Goal: Task Accomplishment & Management: Manage account settings

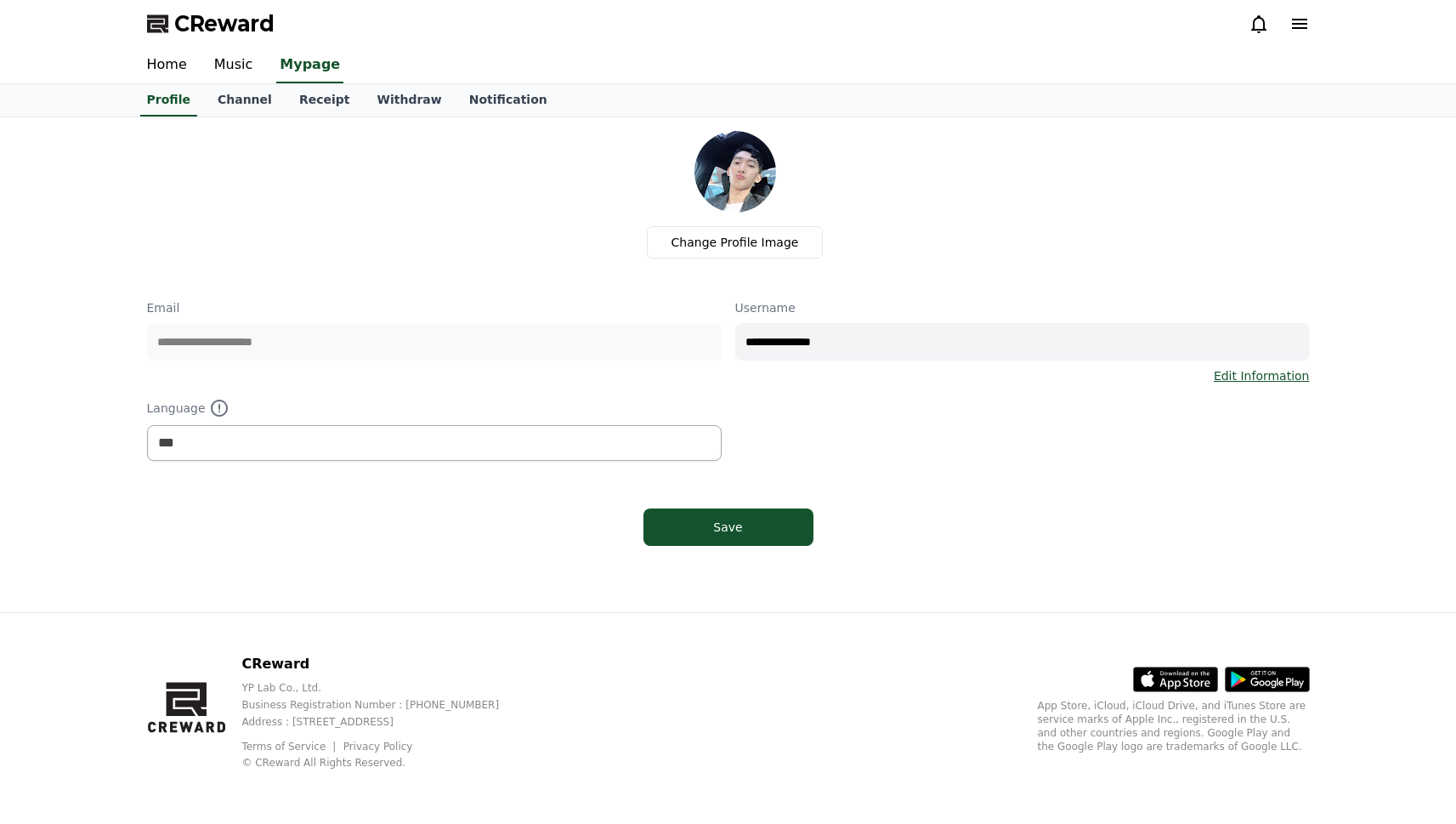
select select "**********"
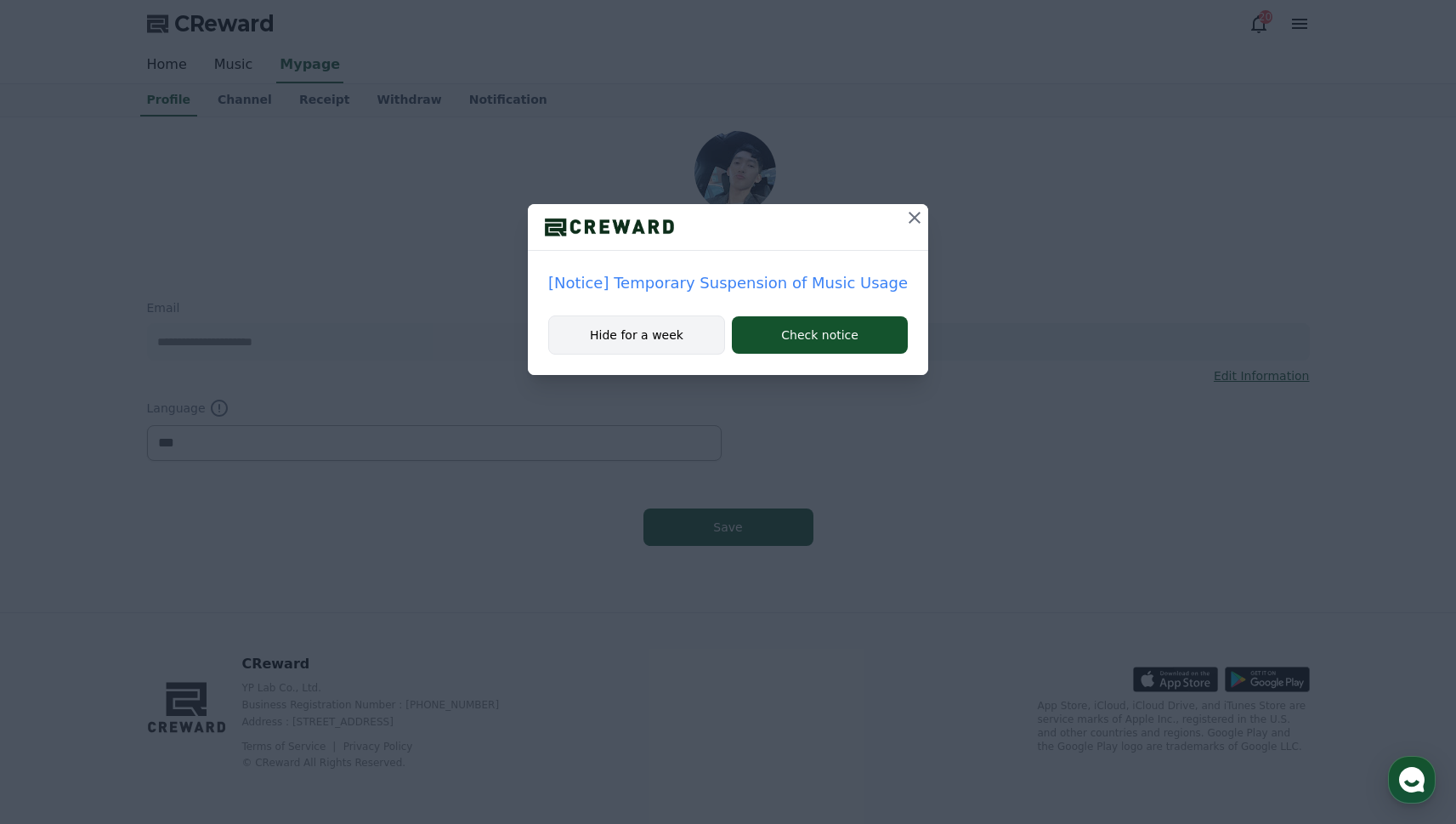
click at [676, 328] on button "Hide for a week" at bounding box center [636, 335] width 177 height 39
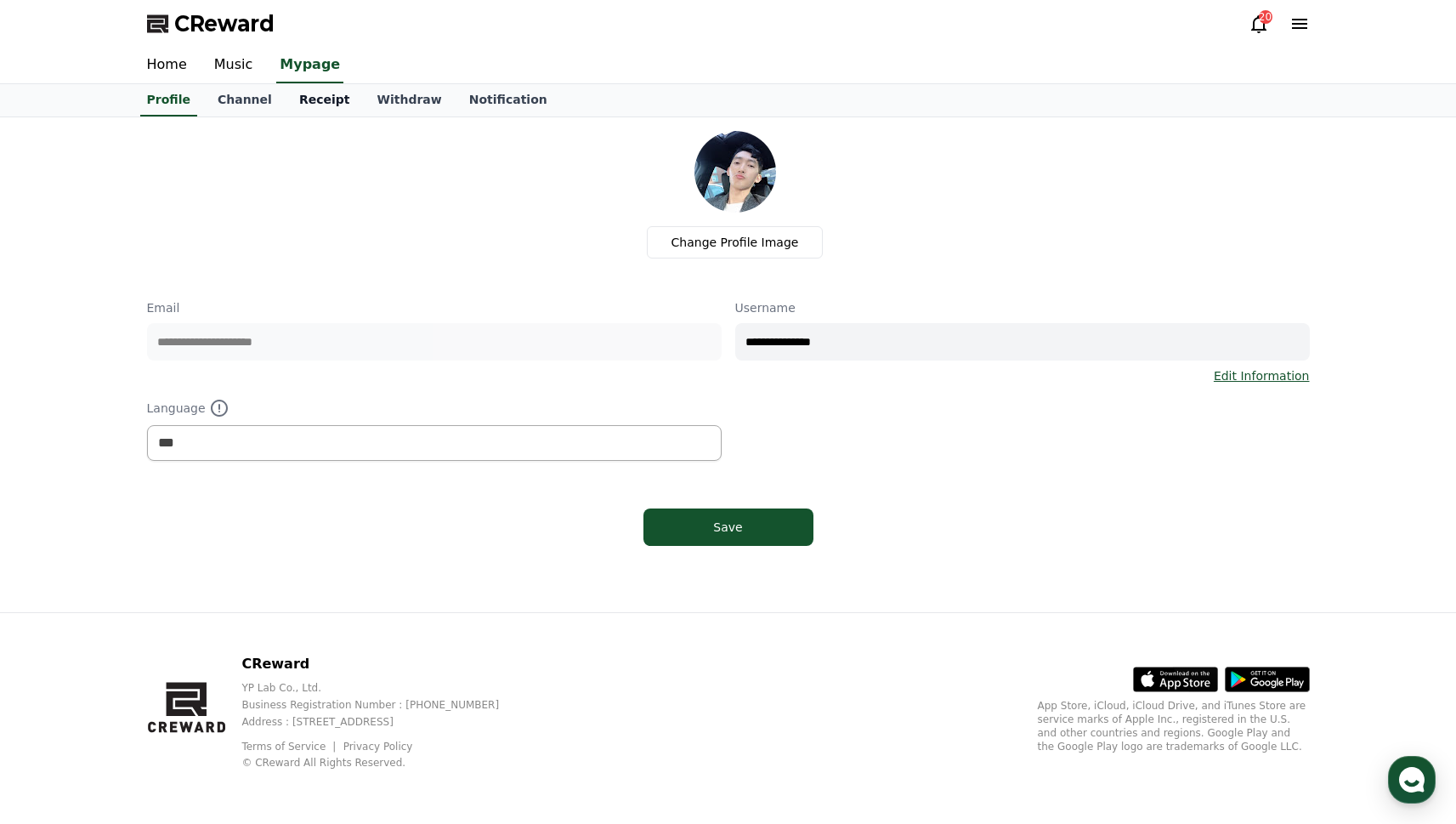
click at [287, 102] on link "Receipt" at bounding box center [325, 100] width 78 height 33
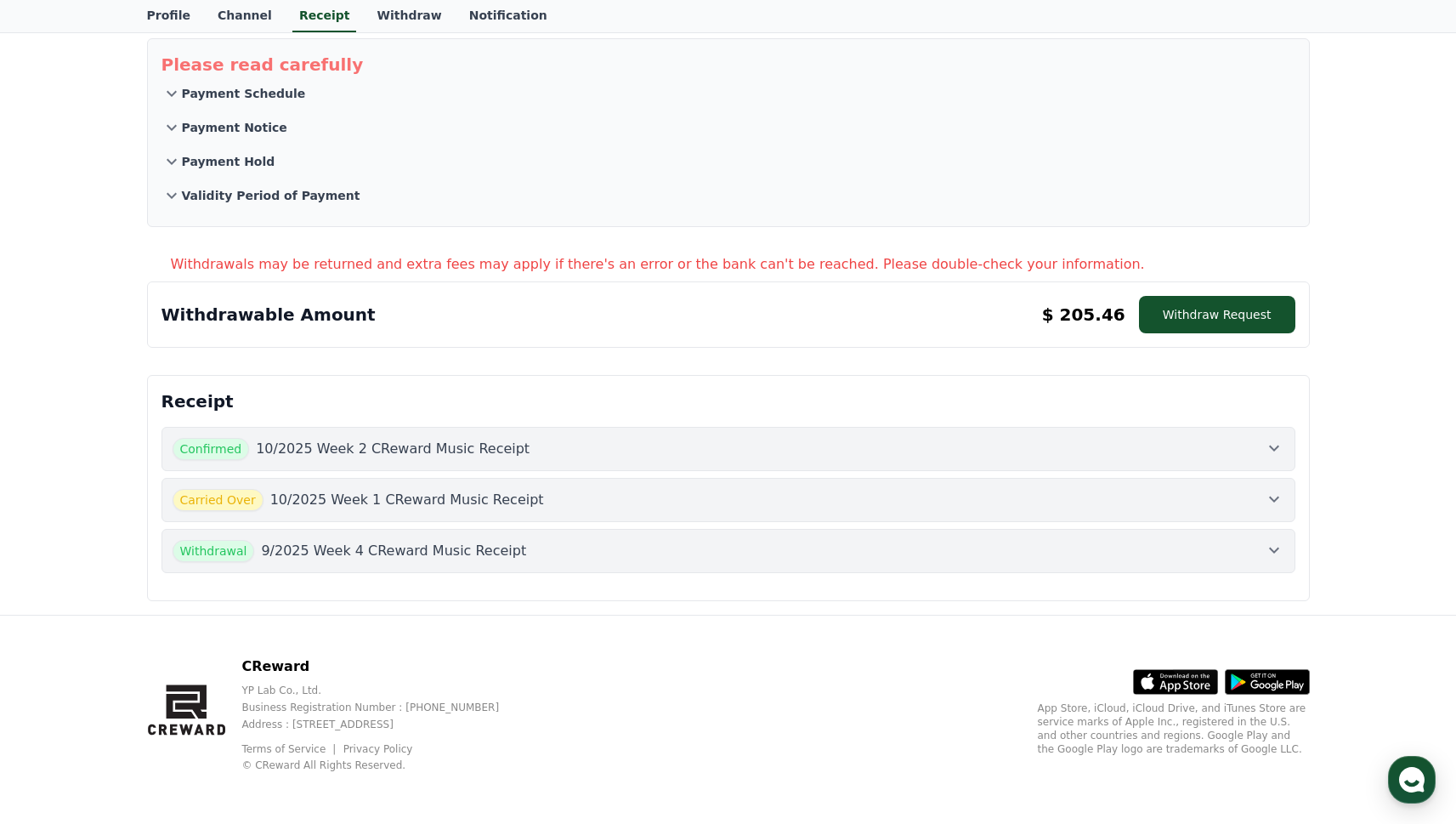
scroll to position [96, 0]
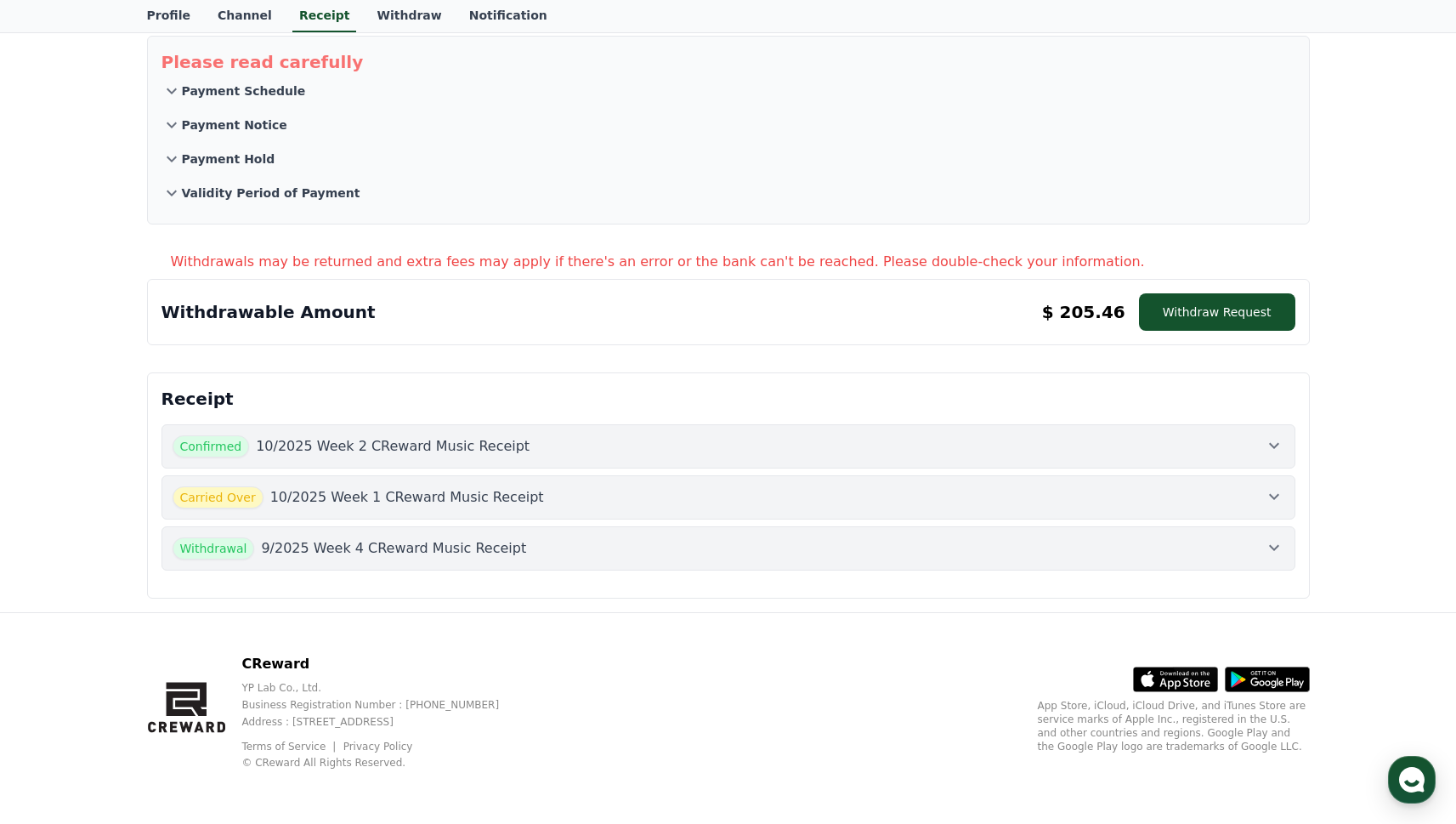
click at [637, 457] on button "Confirmed 10/2025 Week 2 CReward Music Receipt" at bounding box center [728, 446] width 1134 height 44
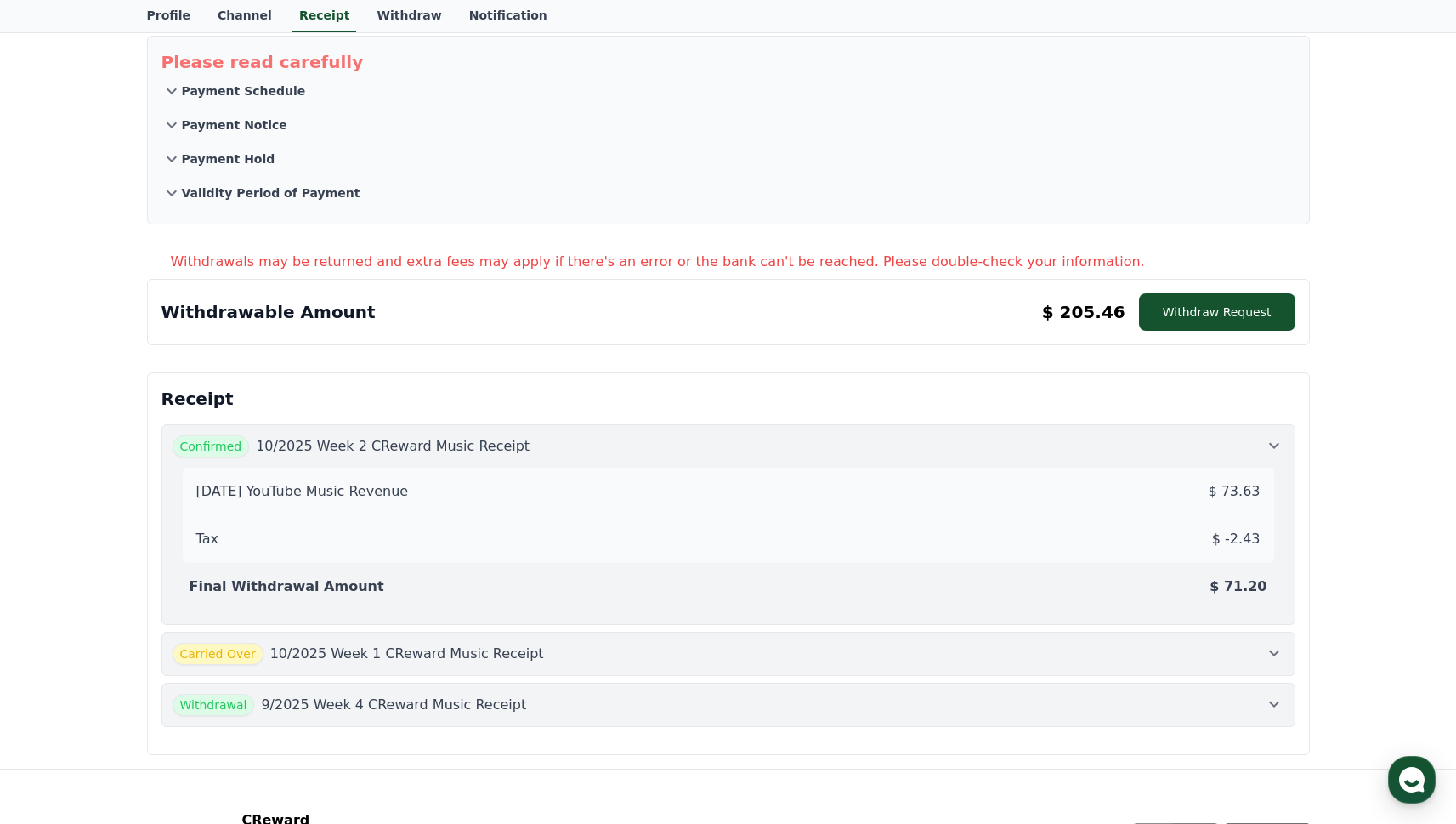
click at [619, 655] on div "Carried Over 10/2025 Week 1 CReward Music Receipt" at bounding box center [728, 654] width 1112 height 22
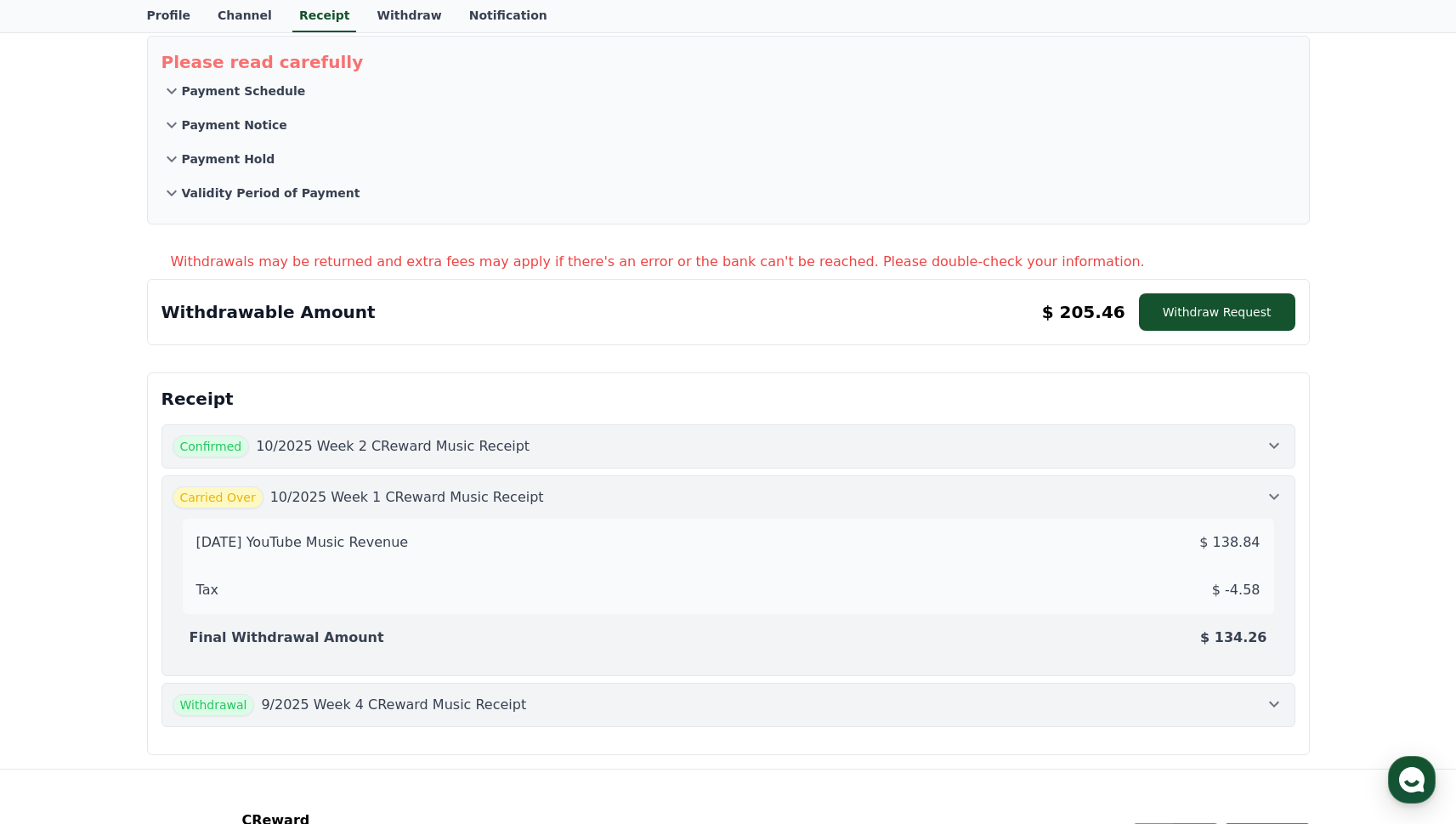
click at [677, 698] on div "Withdrawal 9/2025 Week 4 CReward Music Receipt" at bounding box center [728, 704] width 1112 height 22
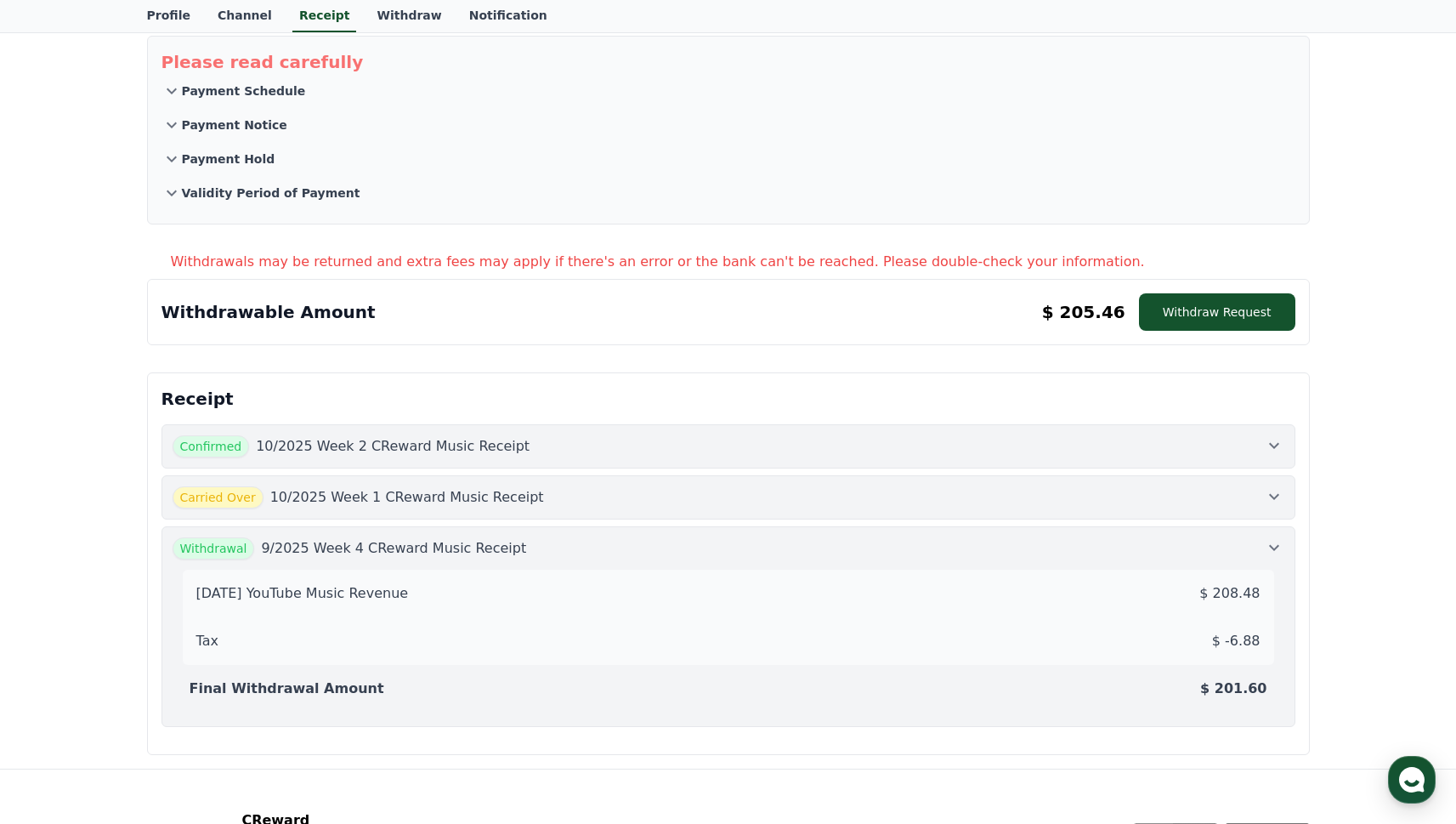
click at [626, 515] on button "Carried Over 10/2025 Week 1 CReward Music Receipt" at bounding box center [728, 498] width 1134 height 44
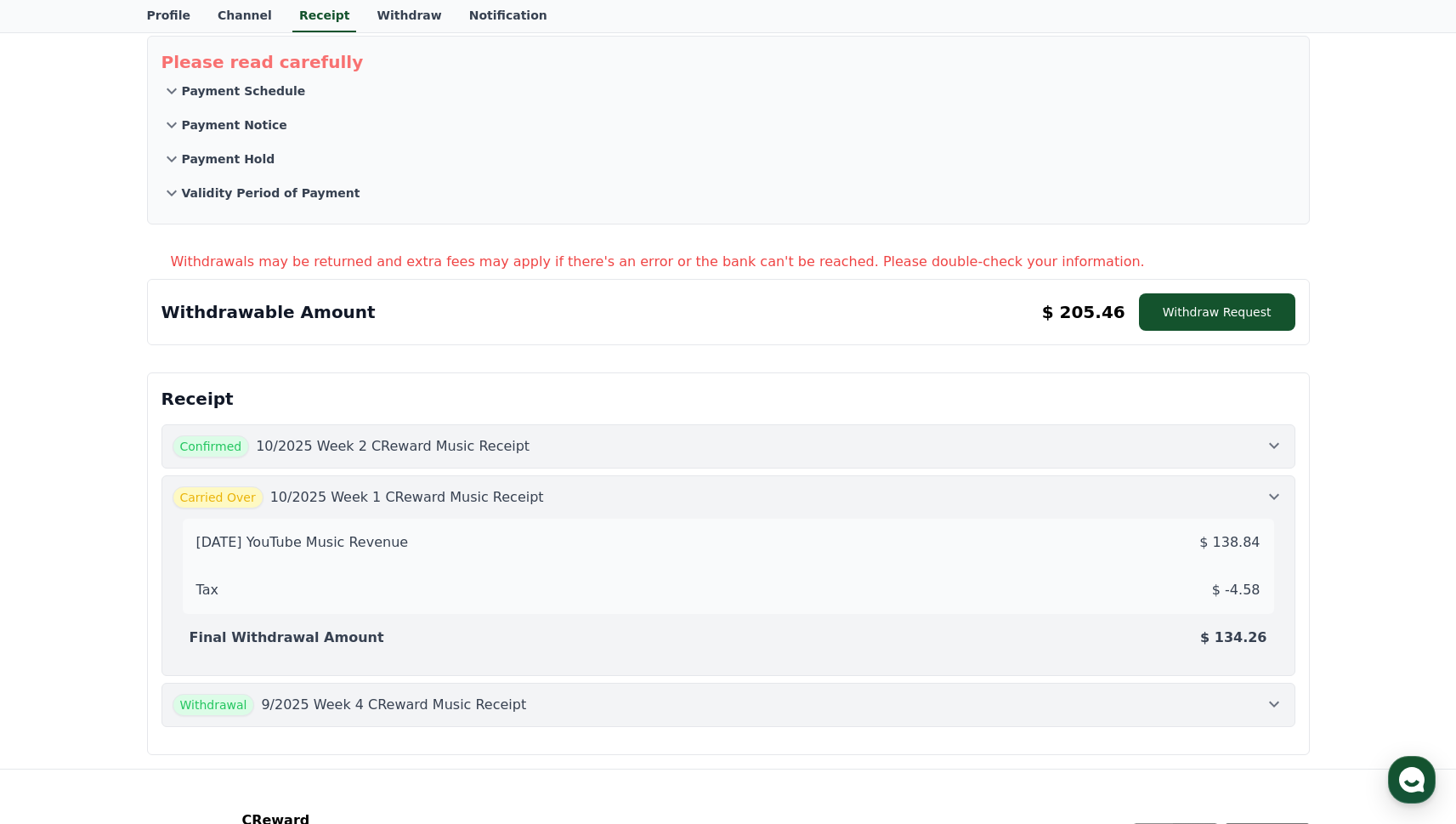
click at [633, 469] on div "Confirmed 10/2025 Week 2 CReward Music Receipt Carried Over 10/2025 Week 1 CRew…" at bounding box center [728, 575] width 1134 height 302
click at [634, 457] on div "Confirmed 10/2025 Week 2 CReward Music Receipt" at bounding box center [728, 446] width 1112 height 22
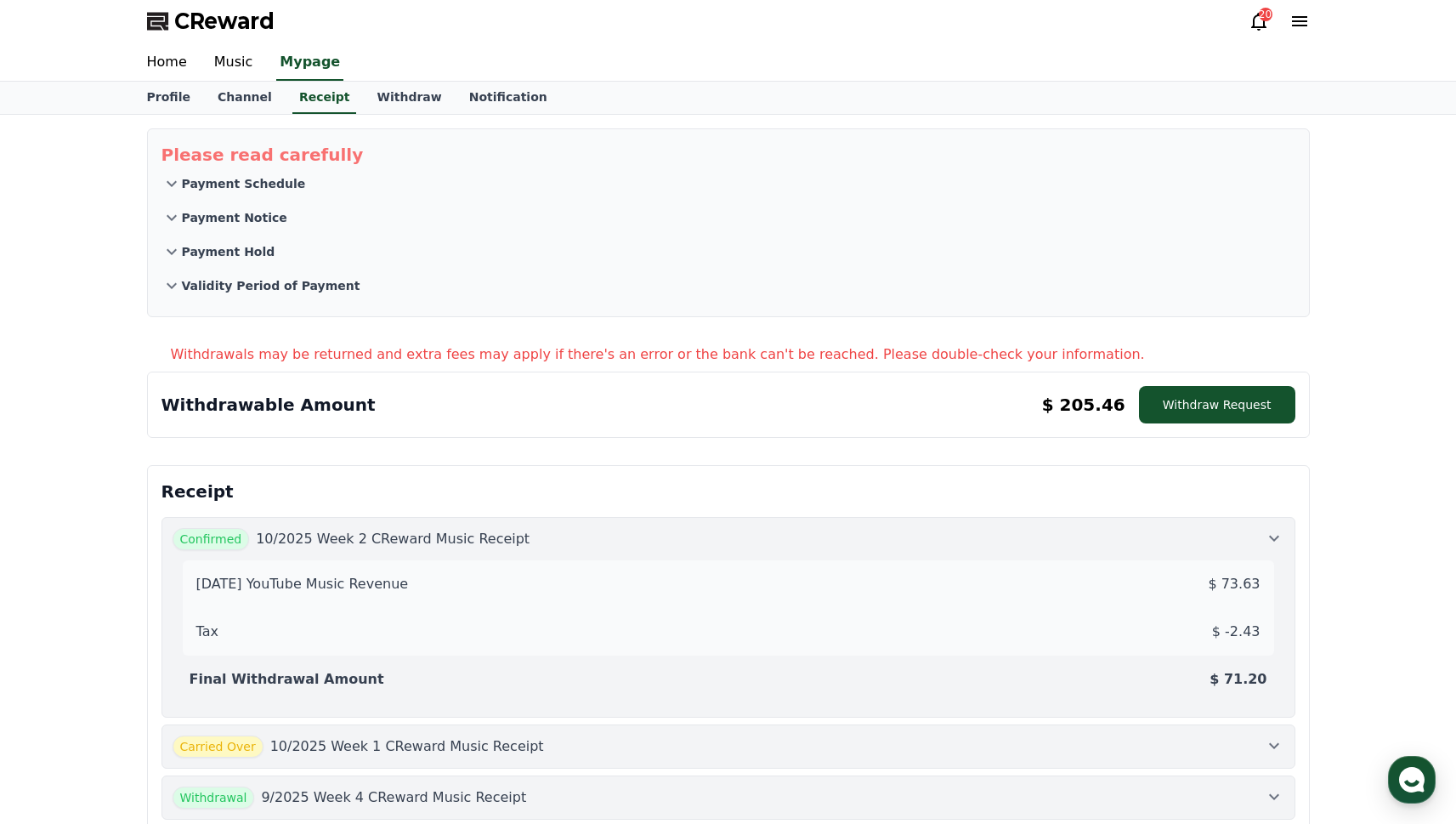
scroll to position [0, 0]
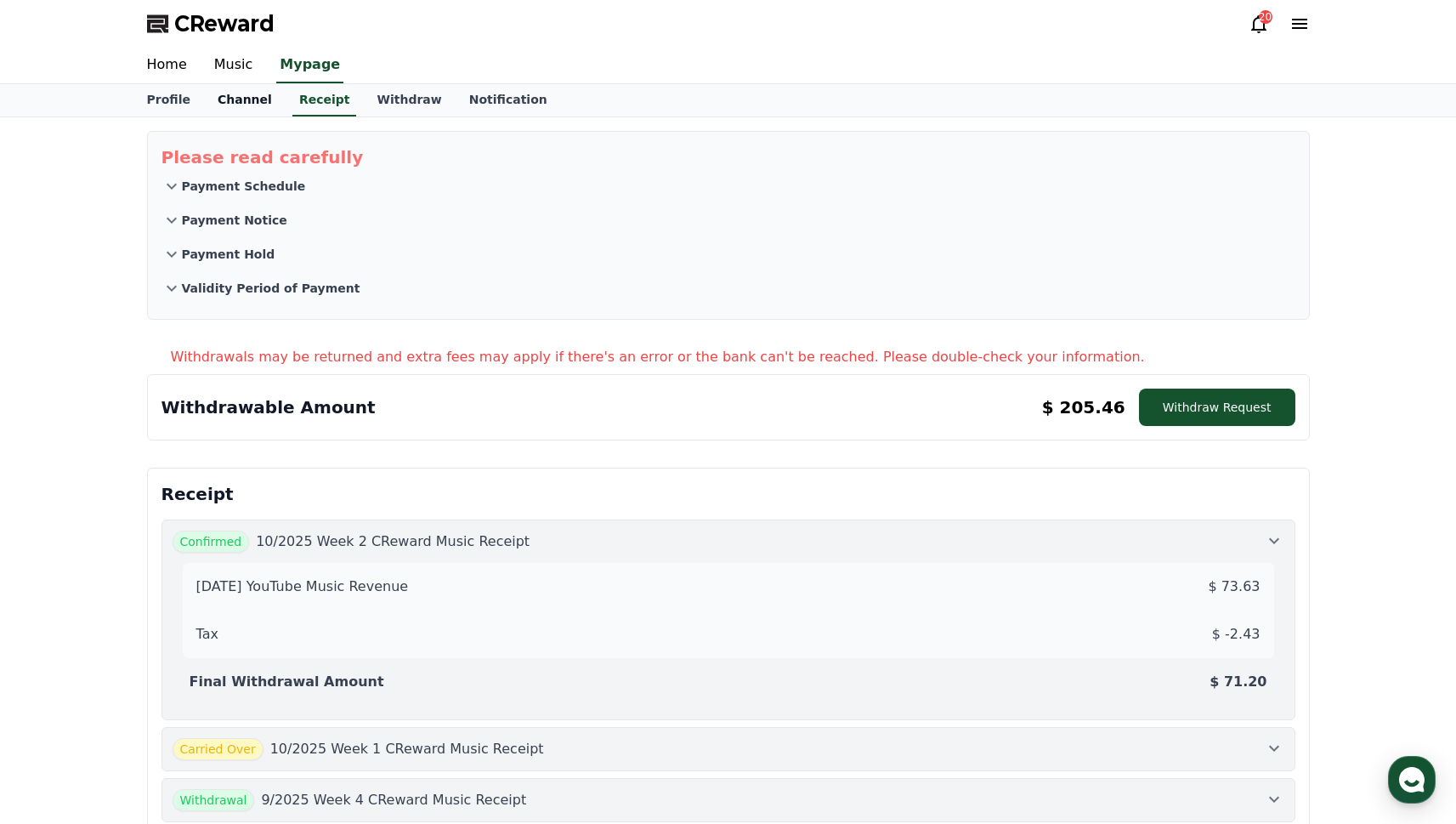
click at [224, 103] on link "Channel" at bounding box center [244, 100] width 81 height 33
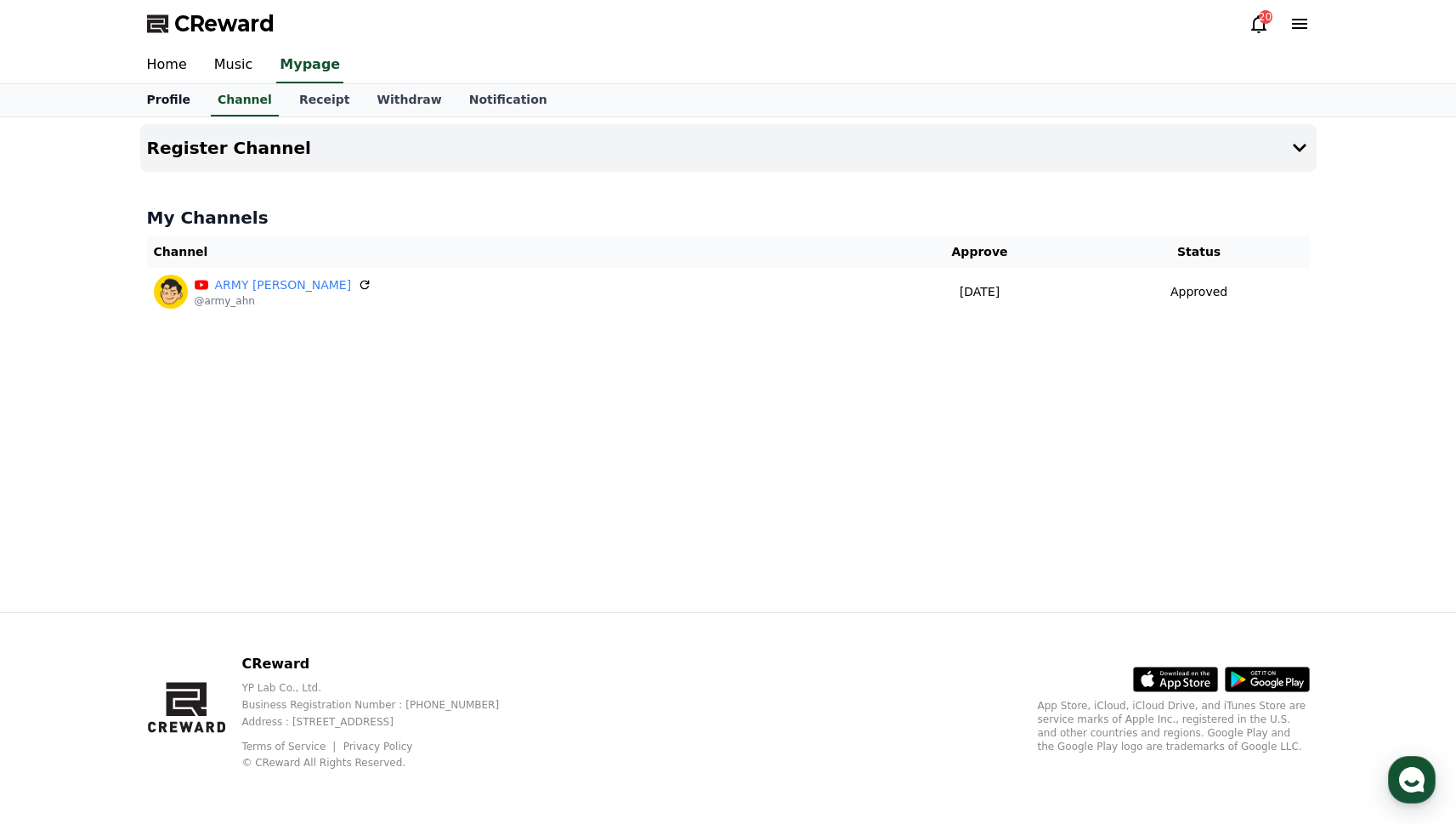
click at [189, 100] on link "Profile" at bounding box center [169, 100] width 71 height 33
select select "**********"
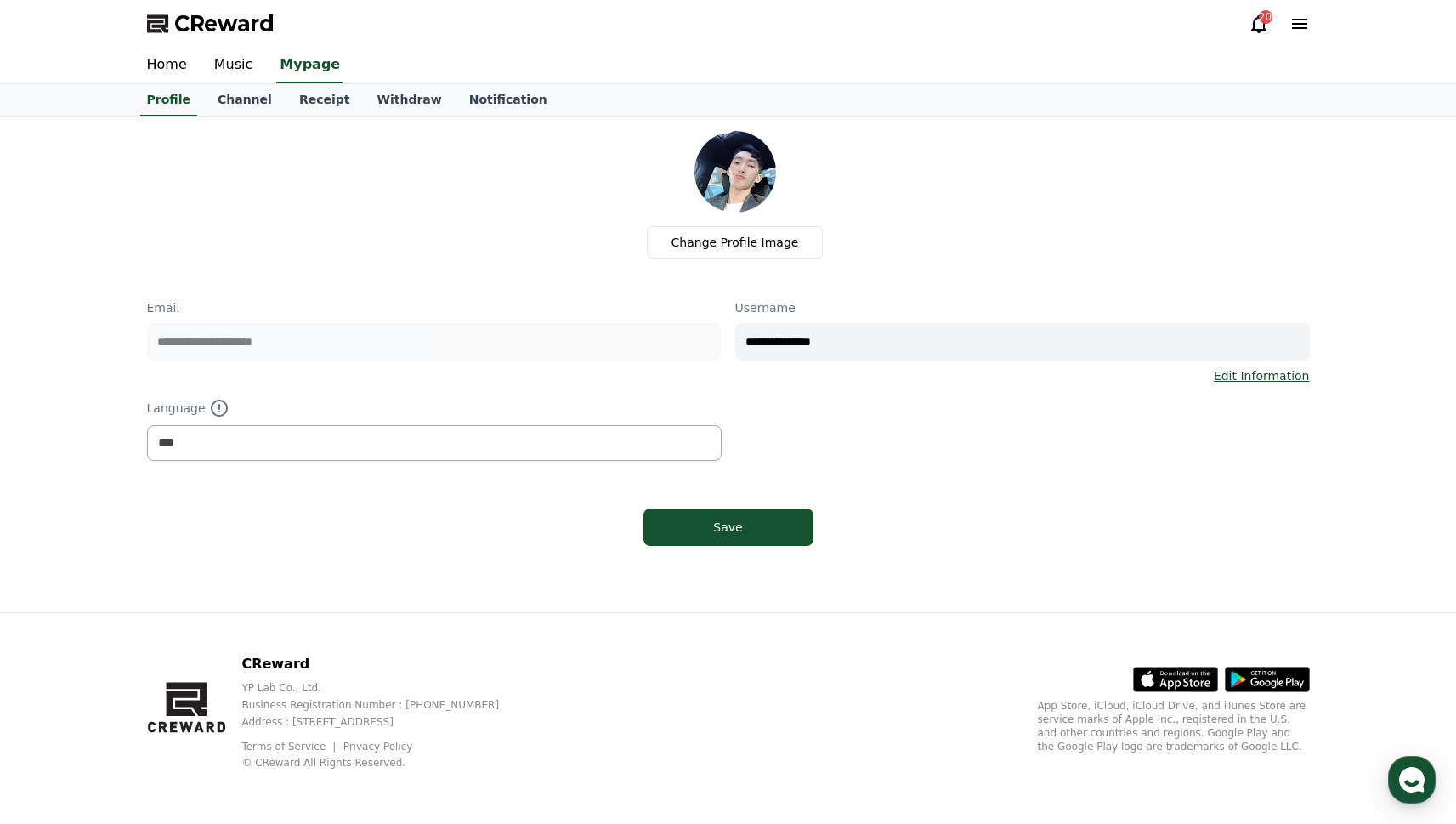
click at [177, 33] on span "CReward" at bounding box center [224, 24] width 100 height 27
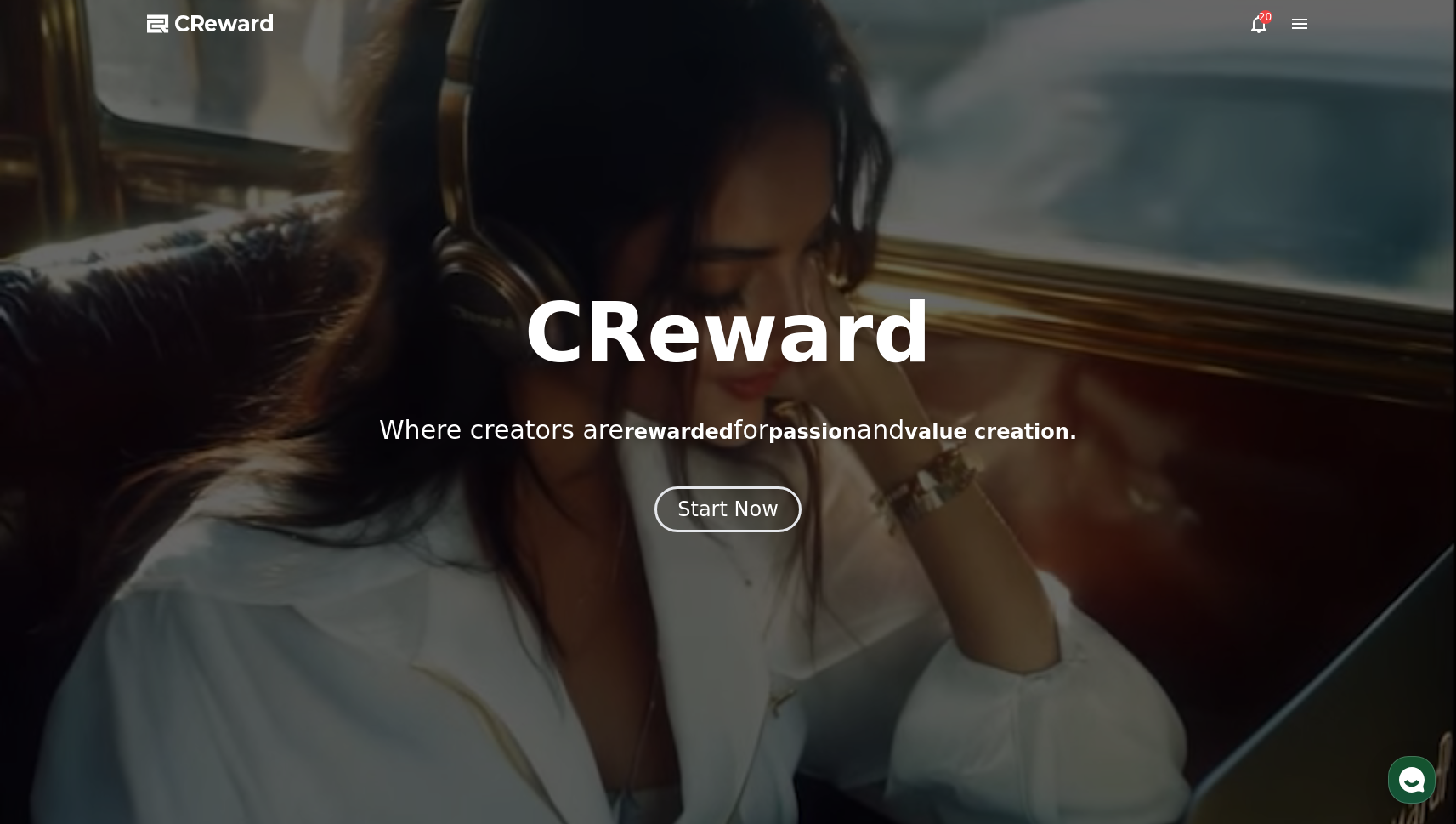
click at [687, 422] on span "rewarded" at bounding box center [678, 432] width 110 height 24
